Goal: Find specific page/section: Find specific page/section

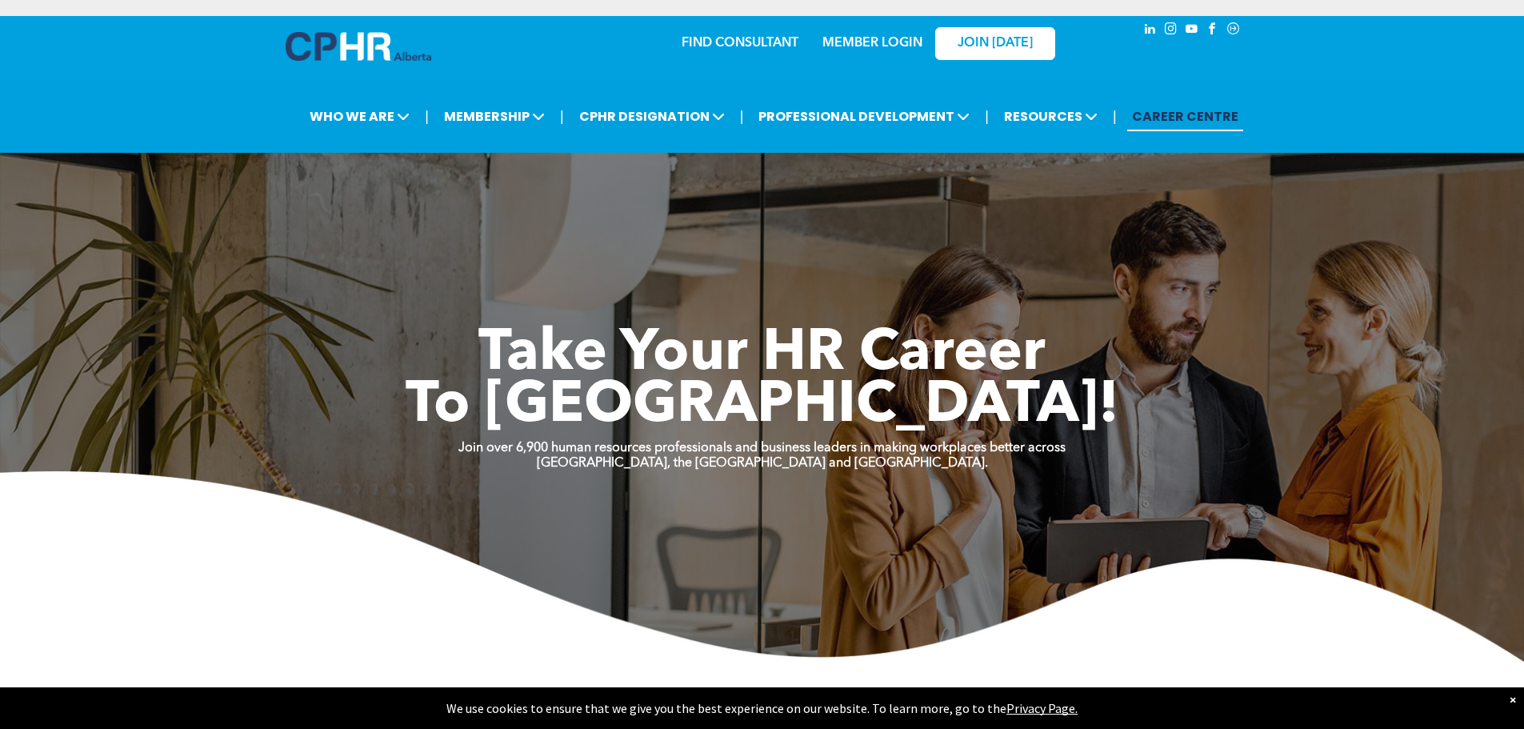
click at [1153, 114] on link "CAREER CENTRE" at bounding box center [1185, 117] width 116 height 30
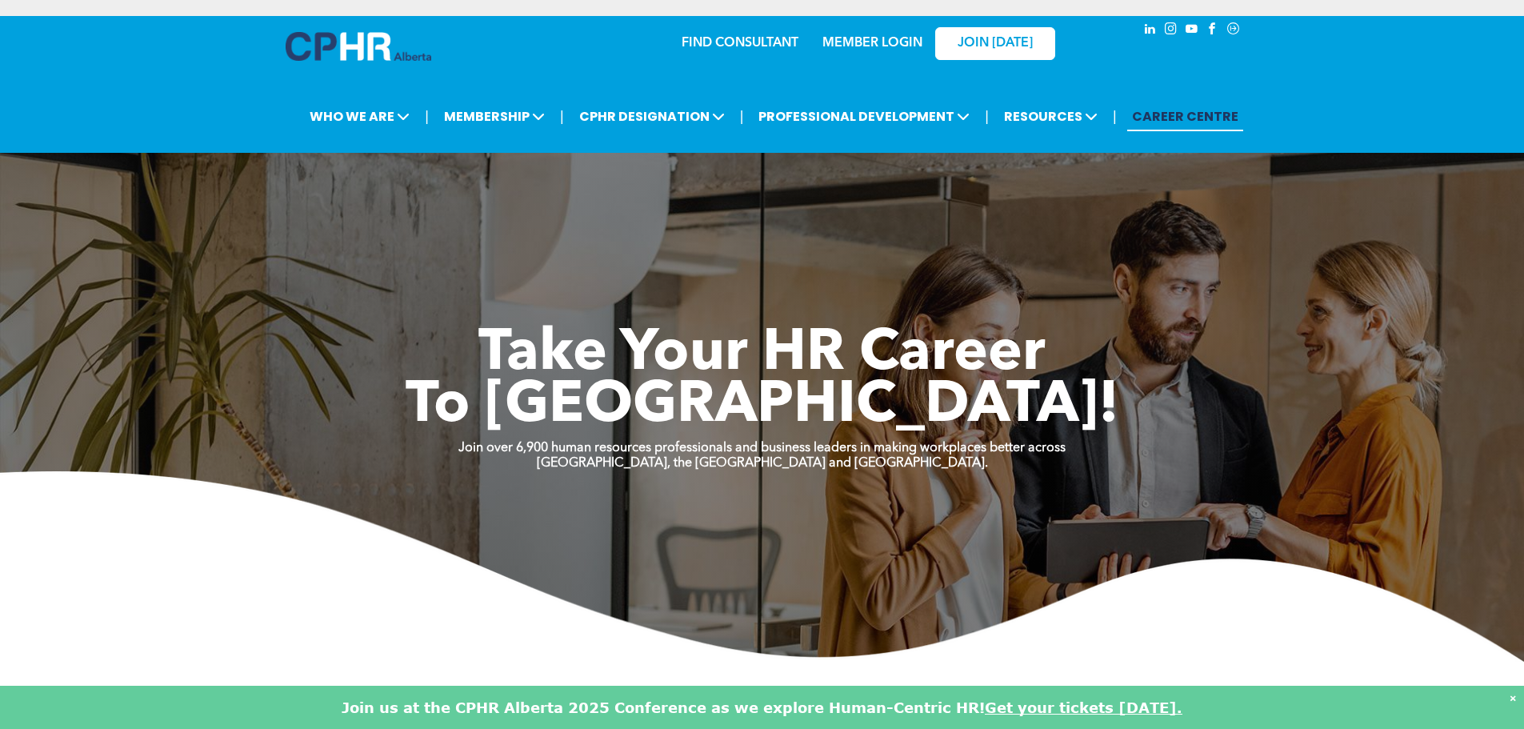
click at [1165, 117] on link "CAREER CENTRE" at bounding box center [1185, 117] width 116 height 30
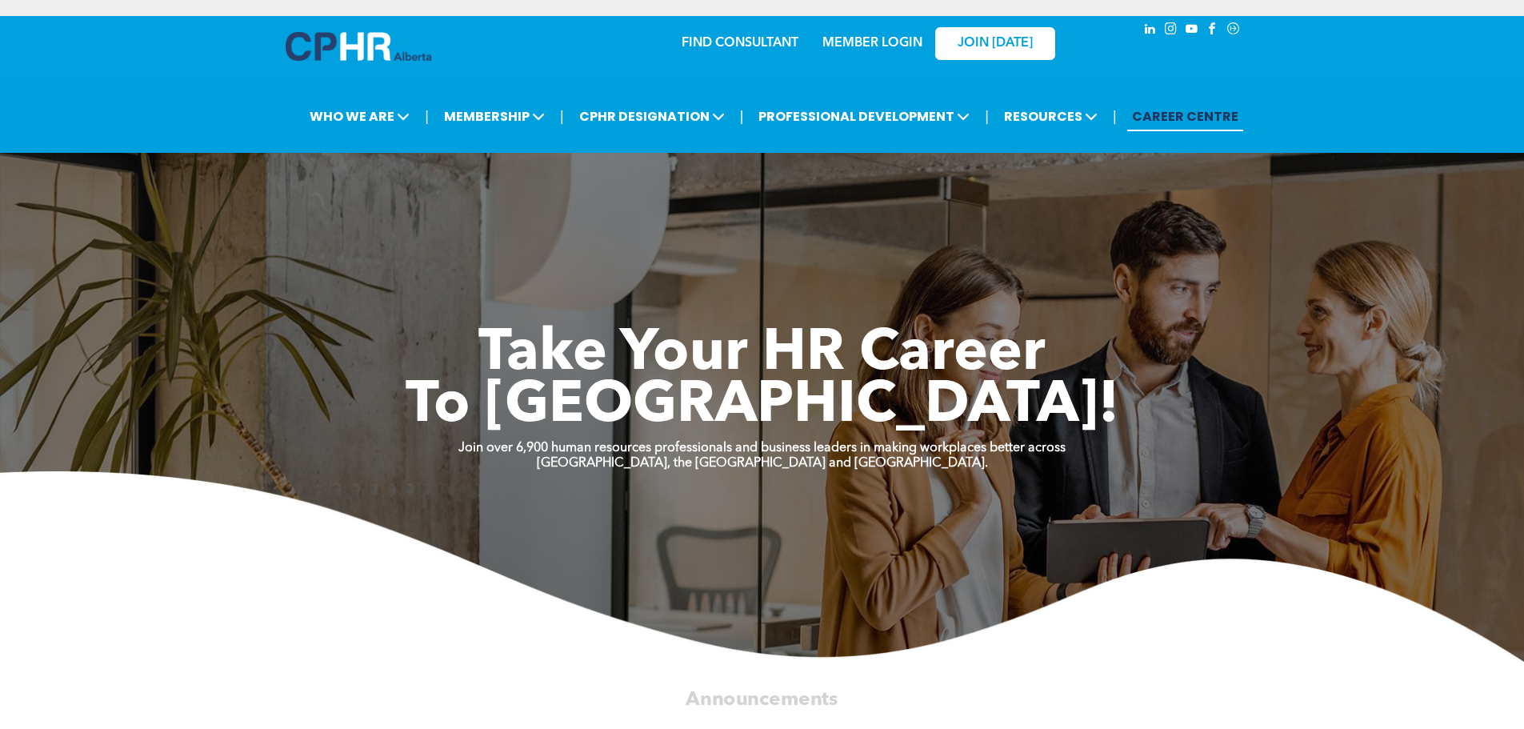
click at [1186, 118] on link "CAREER CENTRE" at bounding box center [1185, 117] width 116 height 30
